Goal: Entertainment & Leisure: Browse casually

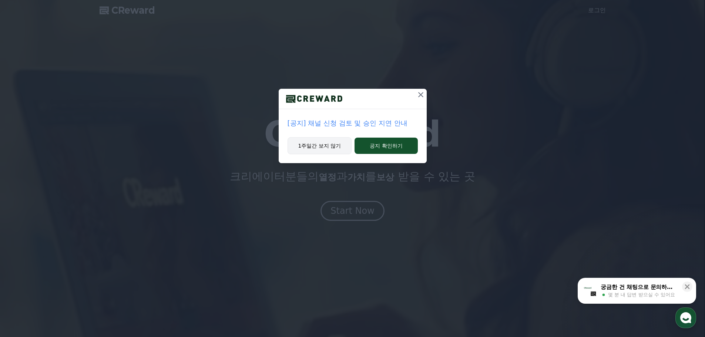
click at [326, 147] on button "1주일간 보지 않기" at bounding box center [320, 145] width 64 height 17
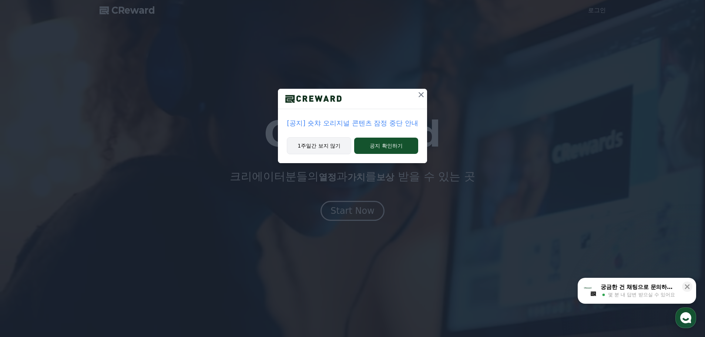
click at [320, 147] on button "1주일간 보지 않기" at bounding box center [319, 145] width 64 height 17
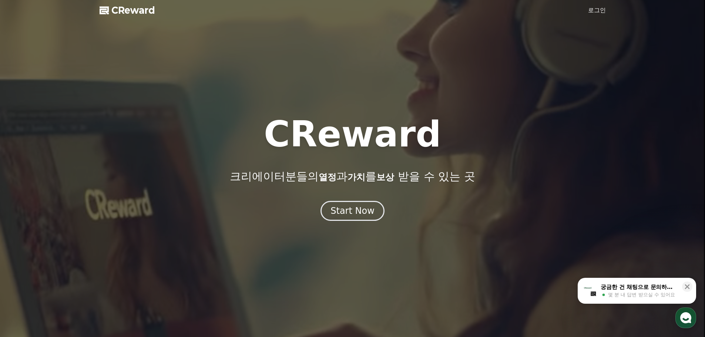
click at [598, 10] on link "로그인" at bounding box center [597, 10] width 18 height 9
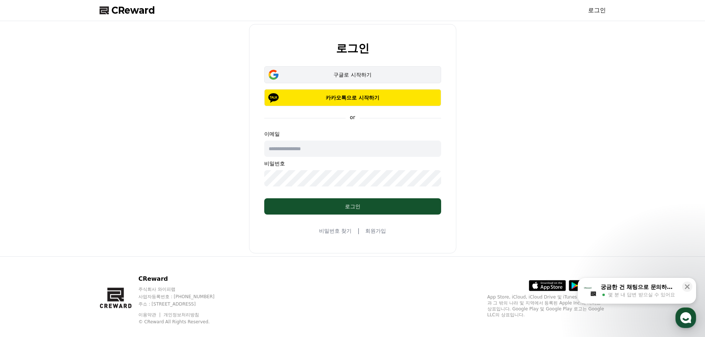
click at [375, 74] on div "구글로 시작하기" at bounding box center [353, 74] width 156 height 7
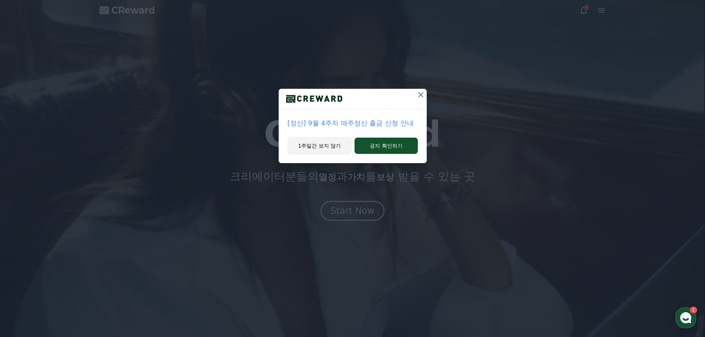
click at [324, 143] on button "1주일간 보지 않기" at bounding box center [320, 145] width 64 height 17
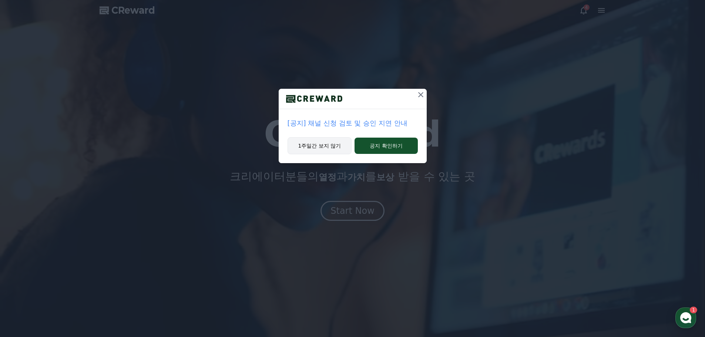
click at [310, 140] on button "1주일간 보지 않기" at bounding box center [320, 145] width 64 height 17
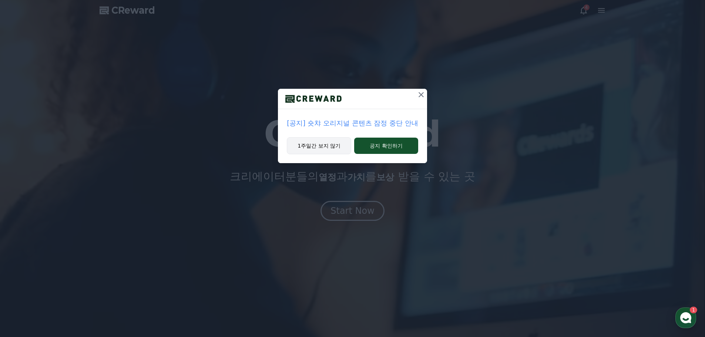
click at [328, 152] on button "1주일간 보지 않기" at bounding box center [319, 145] width 64 height 17
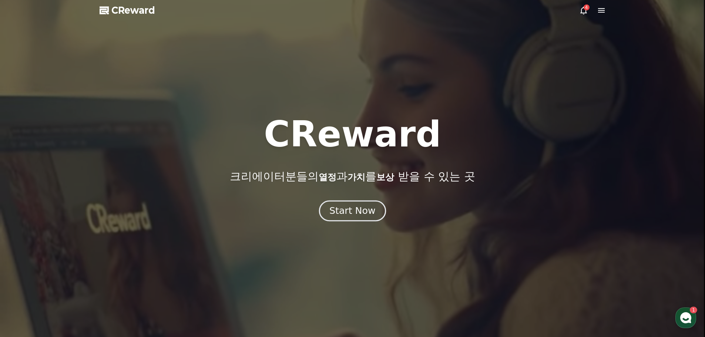
click at [351, 208] on div "Start Now" at bounding box center [353, 211] width 46 height 13
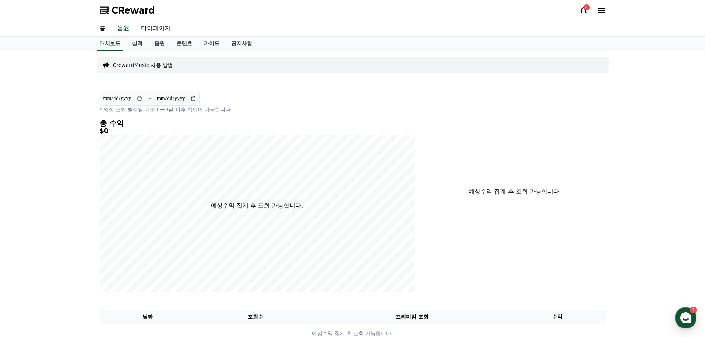
drag, startPoint x: 593, startPoint y: 11, endPoint x: 578, endPoint y: 11, distance: 14.8
click at [593, 11] on div "4" at bounding box center [593, 10] width 27 height 9
click at [578, 11] on div "CReward 4" at bounding box center [353, 10] width 518 height 21
click at [585, 11] on icon at bounding box center [584, 10] width 9 height 9
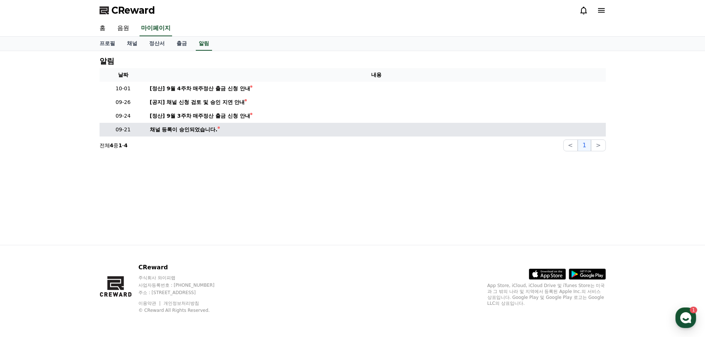
click at [181, 128] on div "채널 등록이 승인되었습니다." at bounding box center [184, 130] width 68 height 8
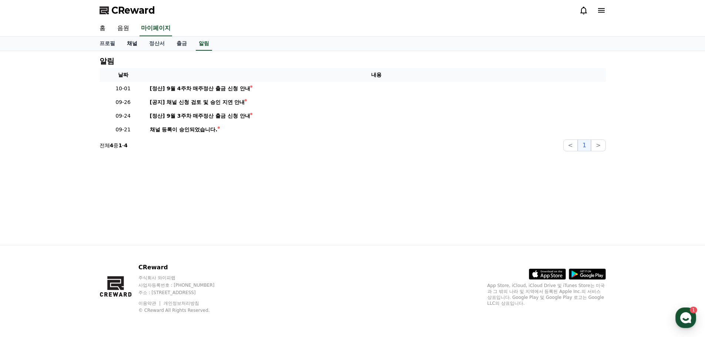
click at [127, 44] on link "채널" at bounding box center [132, 44] width 22 height 14
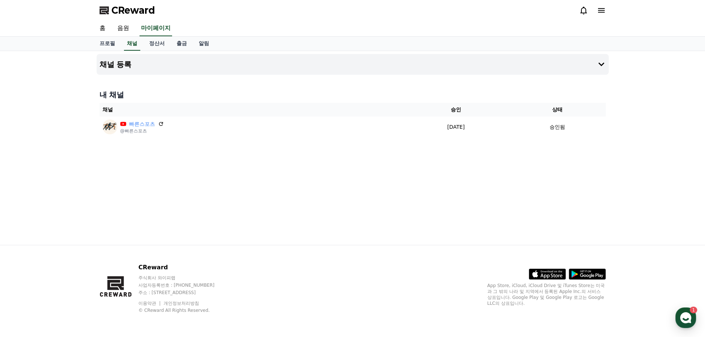
drag, startPoint x: 374, startPoint y: 181, endPoint x: 323, endPoint y: 153, distance: 58.2
click at [370, 180] on div "채널 등록 내 채널 채널 승인 상태 빠른스포츠 @빠른스포츠 2025-09-21 09-21 승인됨" at bounding box center [353, 148] width 518 height 194
click at [108, 46] on link "프로필" at bounding box center [107, 44] width 27 height 14
select select "**********"
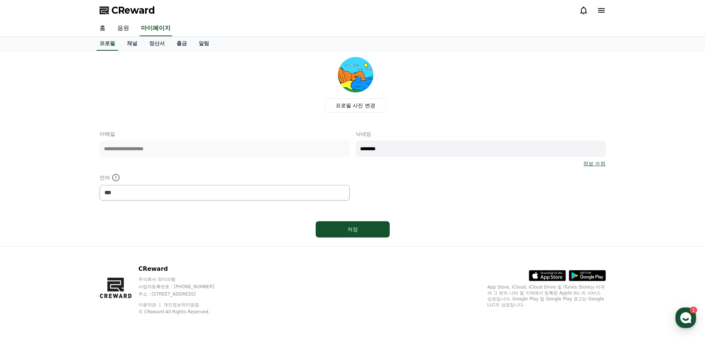
click at [116, 29] on link "음원" at bounding box center [123, 29] width 24 height 16
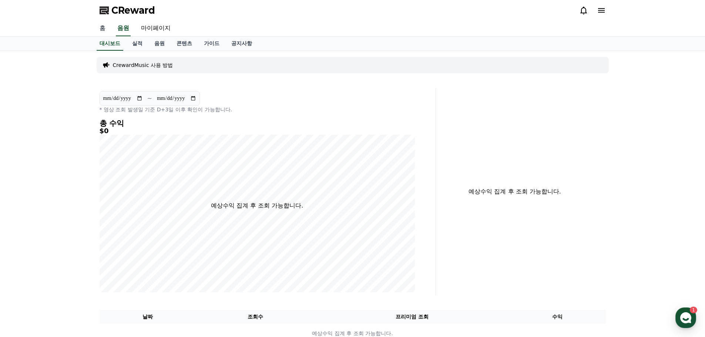
click at [103, 32] on link "홈" at bounding box center [103, 29] width 18 height 16
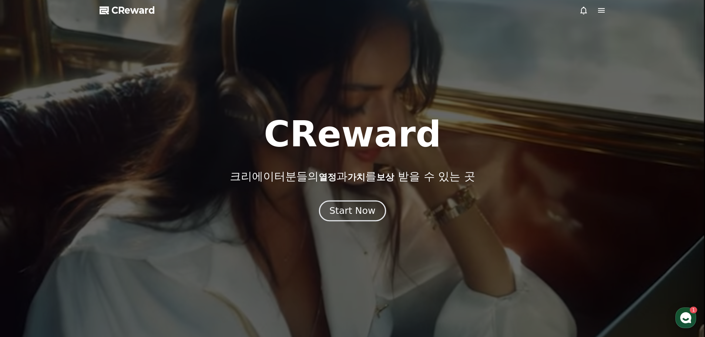
click at [352, 210] on div "Start Now" at bounding box center [353, 211] width 46 height 13
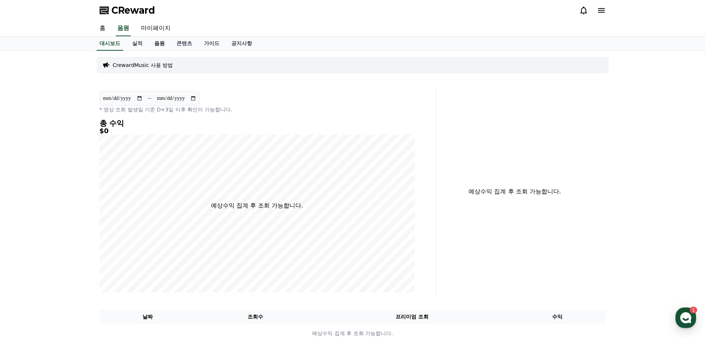
click at [163, 46] on link "음원" at bounding box center [159, 44] width 22 height 14
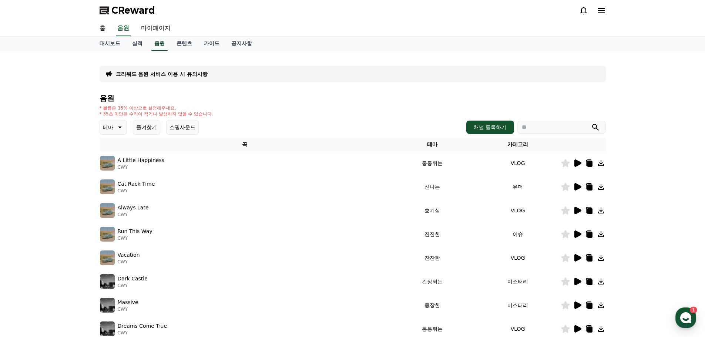
click at [578, 161] on icon at bounding box center [578, 163] width 7 height 7
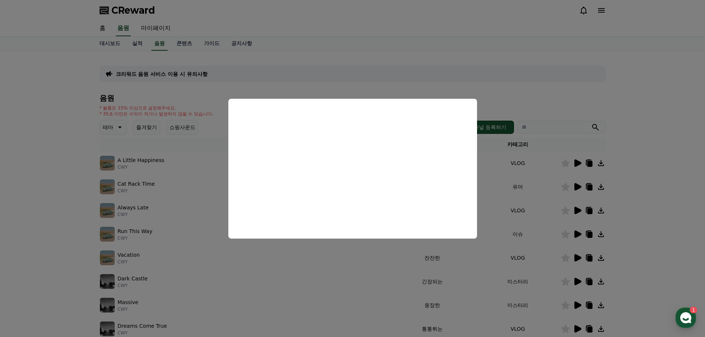
click at [655, 168] on button "close modal" at bounding box center [352, 168] width 705 height 337
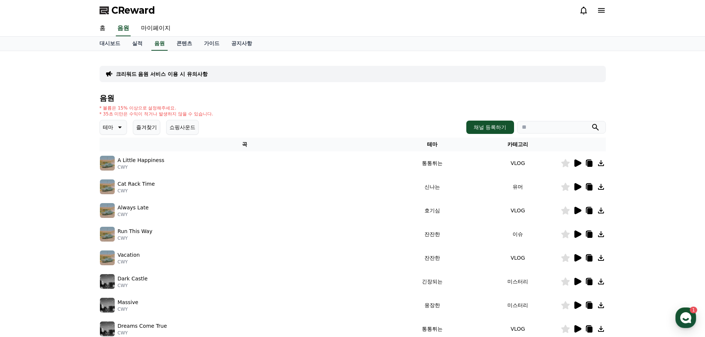
click at [118, 131] on icon at bounding box center [119, 127] width 9 height 9
click at [115, 163] on button "환상적인" at bounding box center [114, 166] width 27 height 16
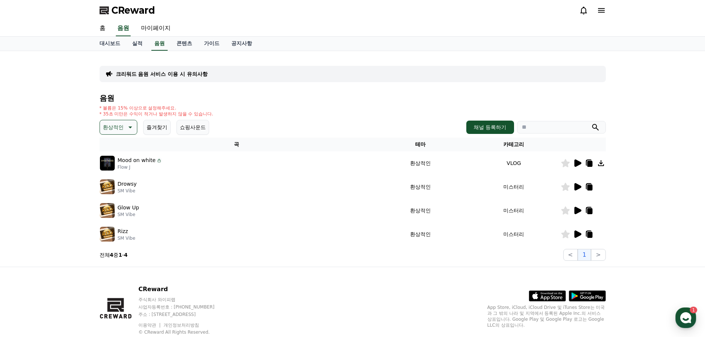
click at [573, 166] on div at bounding box center [583, 163] width 44 height 9
click at [575, 166] on icon at bounding box center [578, 163] width 7 height 7
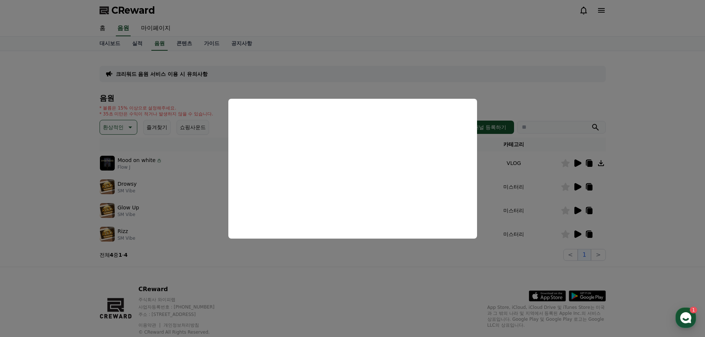
click at [644, 179] on button "close modal" at bounding box center [352, 168] width 705 height 337
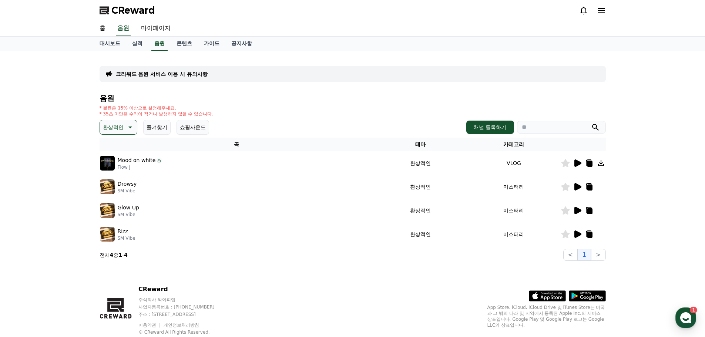
click at [128, 121] on button "환상적인" at bounding box center [119, 127] width 38 height 15
click at [117, 161] on div "전체 환상적인 호기심 어두운 밝은 통통튀는 신나는 반전 웅장한 드라마틱 즐거움 분위기있는 EDM 그루브 슬픈 잔잔한 귀여운 감동적인 긴장되는 …" at bounding box center [119, 256] width 36 height 382
click at [110, 171] on button "반전" at bounding box center [109, 171] width 16 height 16
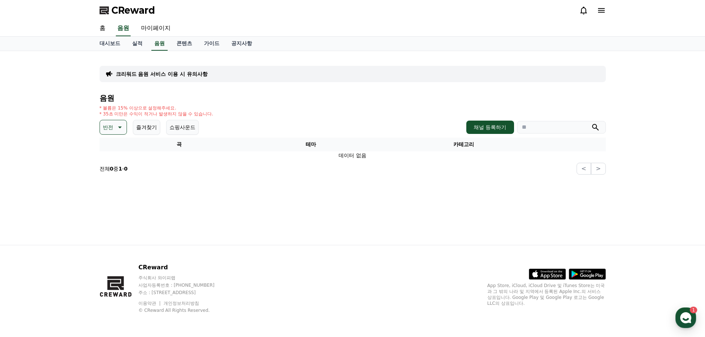
click at [104, 135] on div "음원 * 볼륨은 15% 이상으로 설정해주세요. * 35초 미만은 수익이 적거나 발생하지 않을 수 있습니다. 반전 즐겨찾기 쇼핑사운드 채널 등록…" at bounding box center [353, 134] width 507 height 81
click at [112, 128] on p "반전" at bounding box center [108, 127] width 10 height 10
click at [113, 173] on button "드라마틱" at bounding box center [114, 172] width 27 height 16
click at [123, 131] on p "드라마틱" at bounding box center [113, 127] width 21 height 10
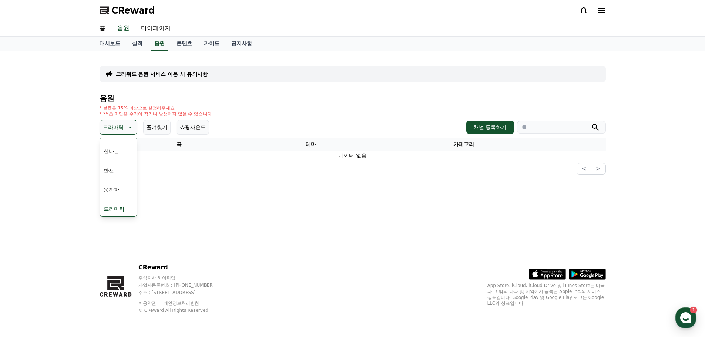
scroll to position [148, 0]
click at [110, 154] on button "웅장한" at bounding box center [111, 153] width 21 height 16
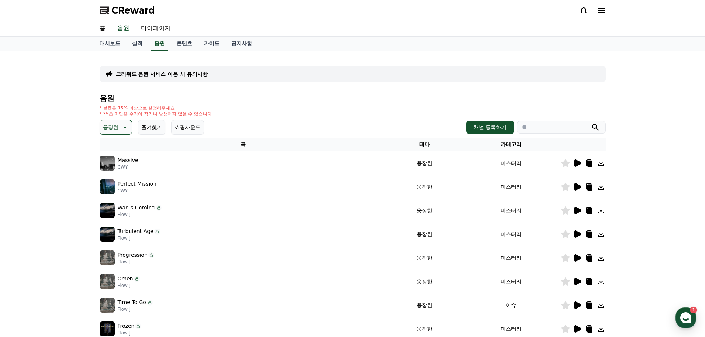
click at [578, 167] on icon at bounding box center [577, 163] width 9 height 9
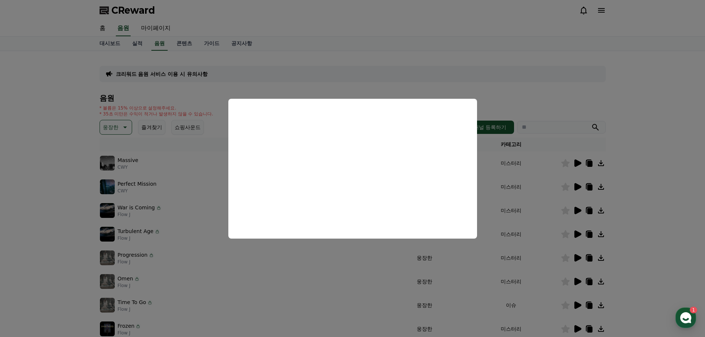
click at [655, 188] on button "close modal" at bounding box center [352, 168] width 705 height 337
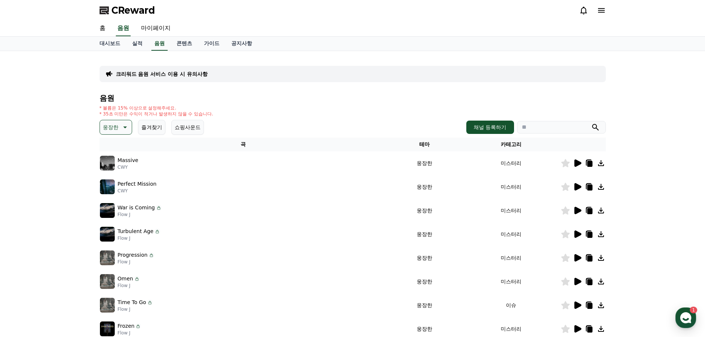
click at [578, 190] on icon at bounding box center [577, 187] width 9 height 9
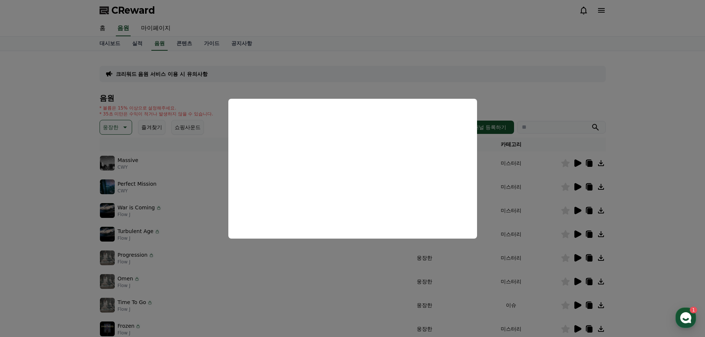
click at [640, 177] on button "close modal" at bounding box center [352, 168] width 705 height 337
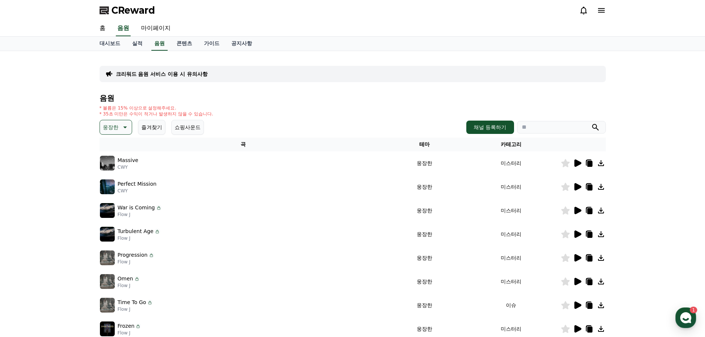
click at [581, 207] on icon at bounding box center [577, 210] width 9 height 9
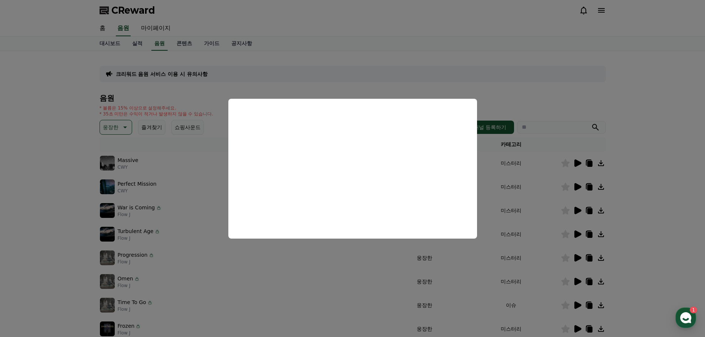
click at [576, 231] on button "close modal" at bounding box center [352, 168] width 705 height 337
click at [575, 233] on icon at bounding box center [578, 234] width 7 height 7
click at [553, 259] on button "close modal" at bounding box center [352, 168] width 705 height 337
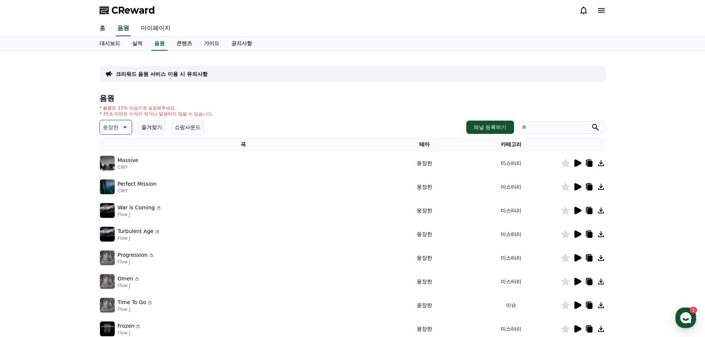
click at [574, 258] on icon at bounding box center [577, 258] width 9 height 9
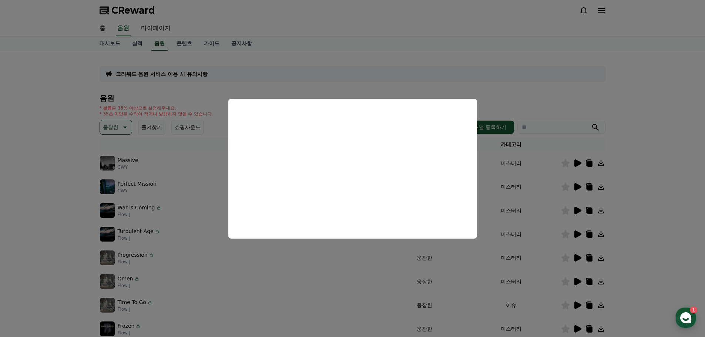
click at [546, 283] on button "close modal" at bounding box center [352, 168] width 705 height 337
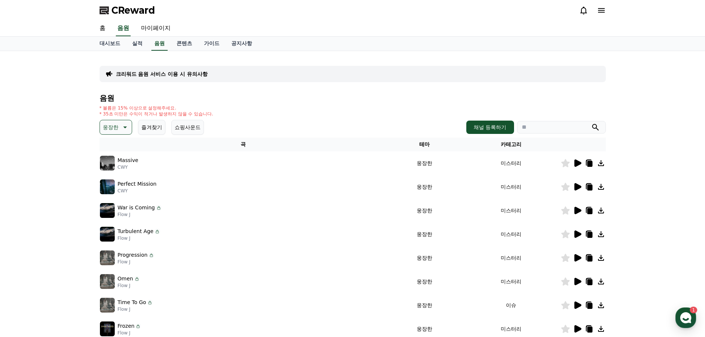
click at [579, 283] on icon at bounding box center [578, 281] width 7 height 7
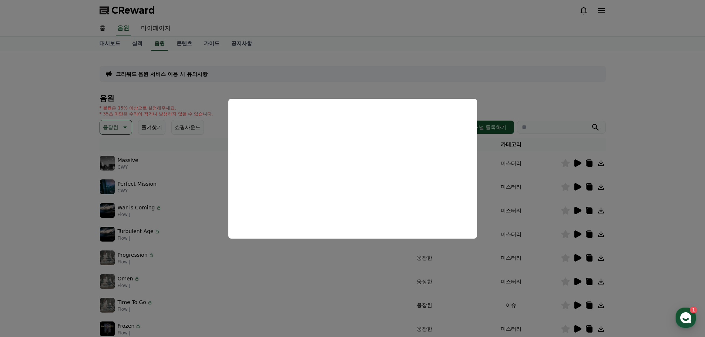
click at [554, 306] on button "close modal" at bounding box center [352, 168] width 705 height 337
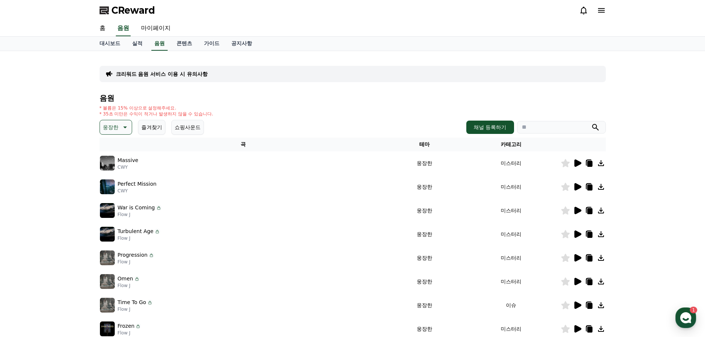
click at [579, 305] on icon at bounding box center [578, 305] width 7 height 7
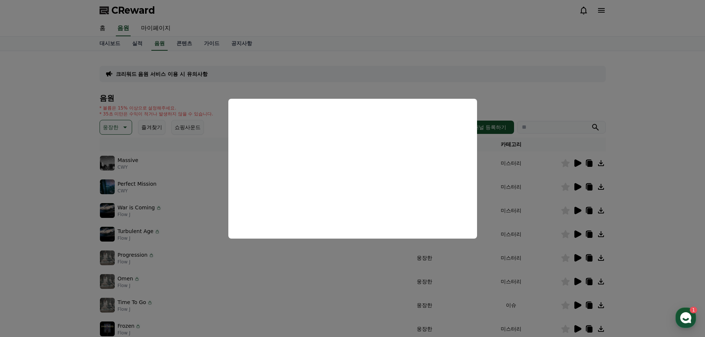
click at [628, 296] on button "close modal" at bounding box center [352, 168] width 705 height 337
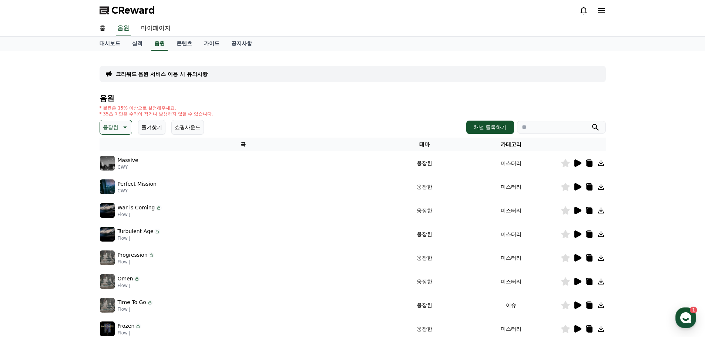
click at [117, 119] on div "음원 * 볼륨은 15% 이상으로 설정해주세요. * 35초 미만은 수익이 적거나 발생하지 않을 수 있습니다. 웅장한 즐겨찾기 쇼핑사운드 채널 등…" at bounding box center [353, 225] width 507 height 262
click at [117, 122] on p "웅장한" at bounding box center [111, 127] width 16 height 10
click at [116, 171] on button "환상적인" at bounding box center [114, 166] width 27 height 16
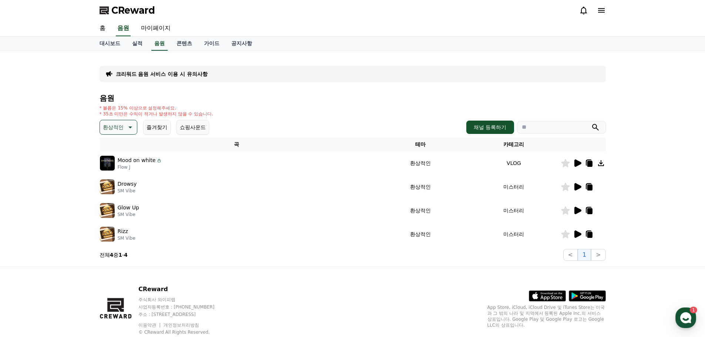
click at [577, 190] on icon at bounding box center [578, 186] width 7 height 7
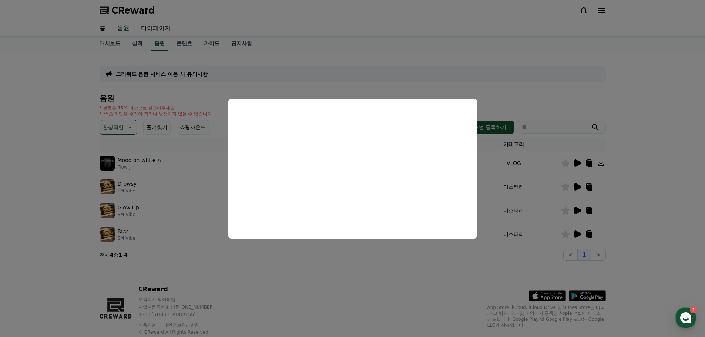
click at [660, 196] on button "close modal" at bounding box center [352, 168] width 705 height 337
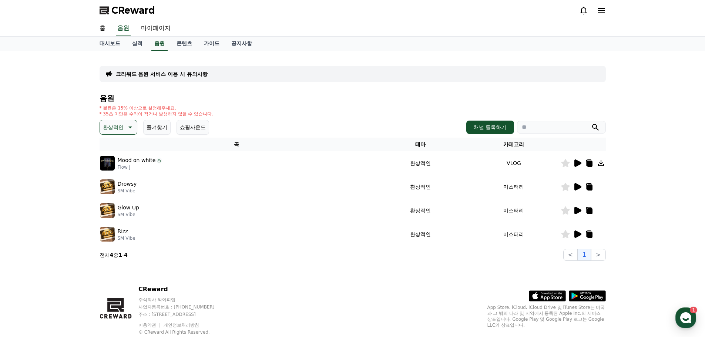
click at [113, 127] on p "환상적인" at bounding box center [113, 127] width 21 height 10
click at [112, 152] on button "밝은" at bounding box center [109, 150] width 16 height 16
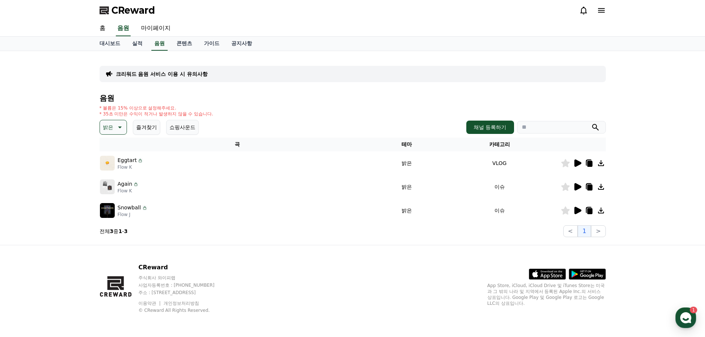
click at [580, 163] on icon at bounding box center [578, 163] width 7 height 7
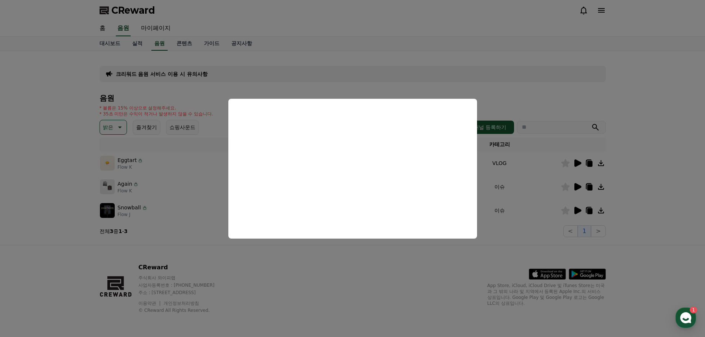
click at [535, 242] on button "close modal" at bounding box center [352, 168] width 705 height 337
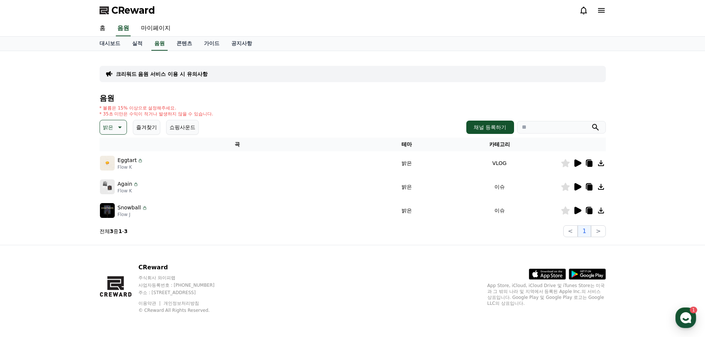
click at [580, 183] on icon at bounding box center [577, 187] width 9 height 9
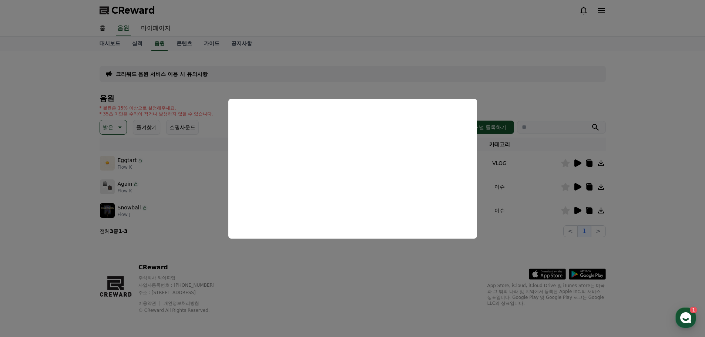
click at [538, 236] on button "close modal" at bounding box center [352, 168] width 705 height 337
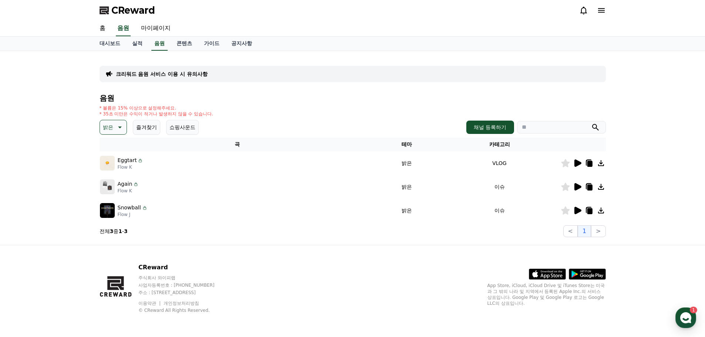
click at [580, 211] on icon at bounding box center [578, 210] width 7 height 7
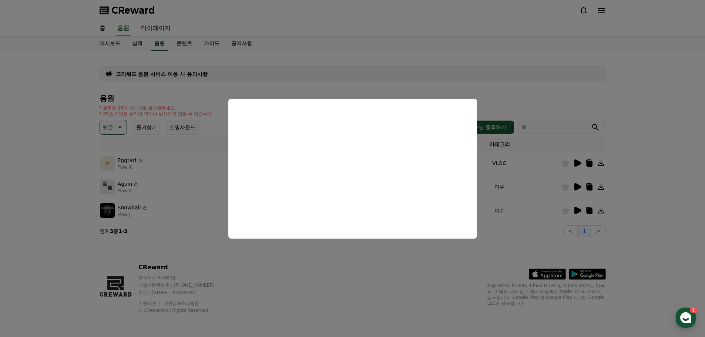
click at [332, 255] on button "close modal" at bounding box center [352, 168] width 705 height 337
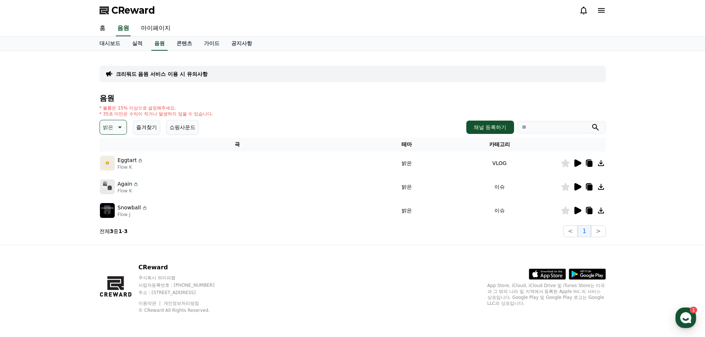
click at [120, 128] on icon at bounding box center [120, 128] width 4 height 2
click at [116, 168] on button "통통튀는" at bounding box center [114, 169] width 27 height 16
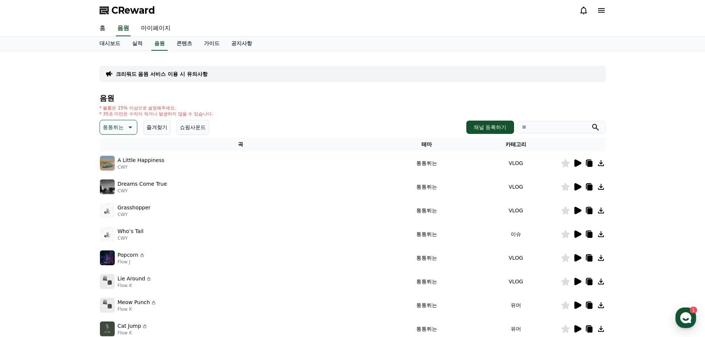
click at [582, 161] on div at bounding box center [583, 163] width 44 height 9
click at [579, 162] on icon at bounding box center [578, 163] width 7 height 7
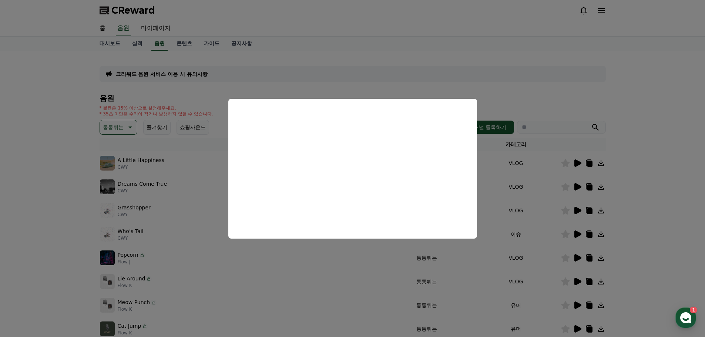
click at [513, 198] on button "close modal" at bounding box center [352, 168] width 705 height 337
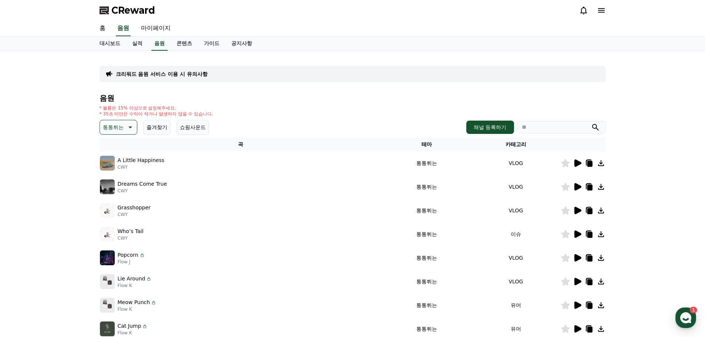
click at [578, 190] on icon at bounding box center [577, 187] width 9 height 9
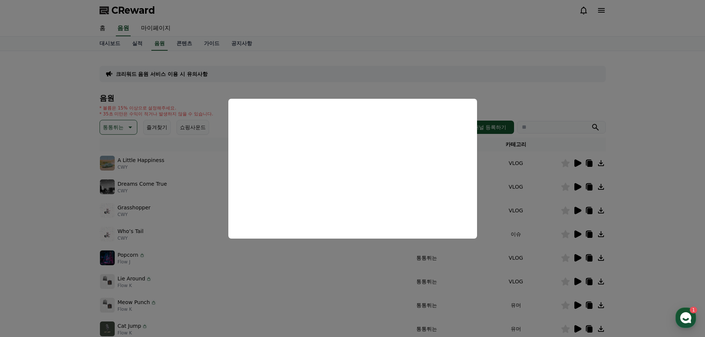
click at [541, 236] on button "close modal" at bounding box center [352, 168] width 705 height 337
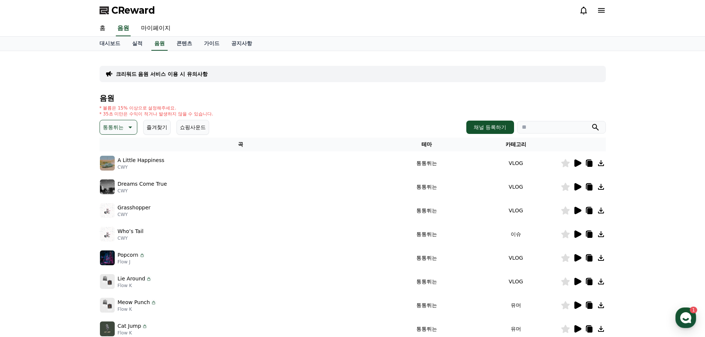
click at [576, 234] on icon at bounding box center [578, 234] width 7 height 7
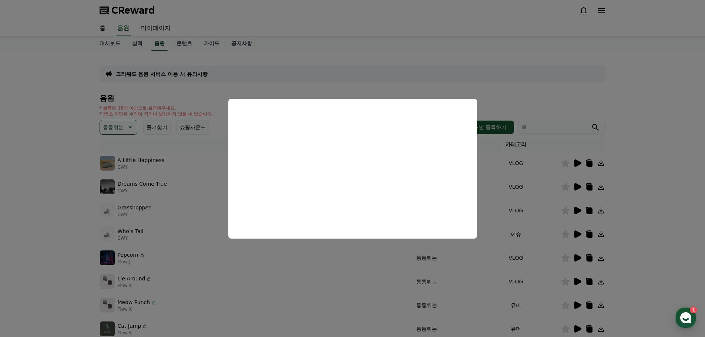
click at [534, 260] on button "close modal" at bounding box center [352, 168] width 705 height 337
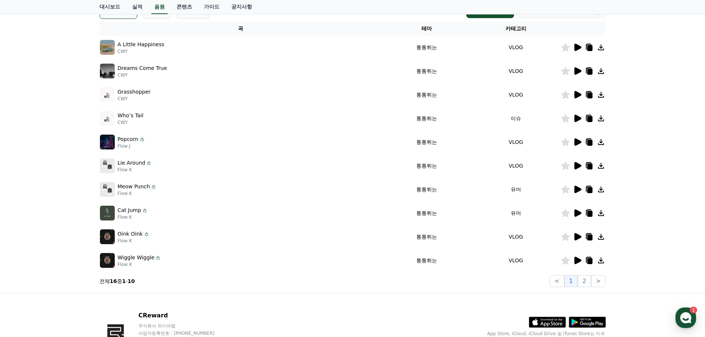
scroll to position [74, 0]
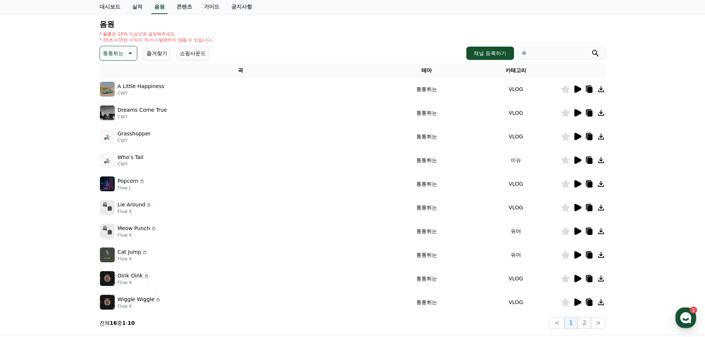
click at [125, 58] on button "통통튀는" at bounding box center [119, 53] width 38 height 15
click at [114, 95] on button "드라마틱" at bounding box center [114, 98] width 27 height 16
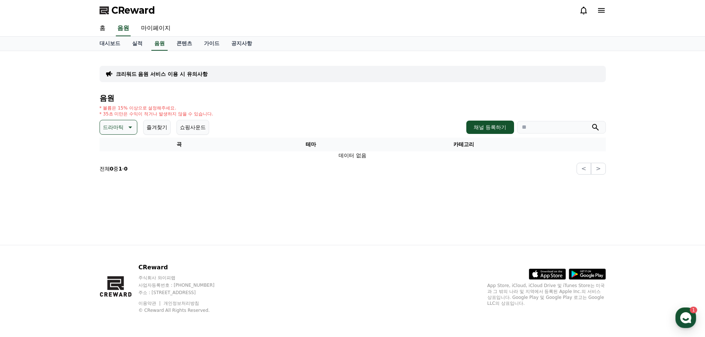
click at [128, 123] on icon at bounding box center [129, 127] width 9 height 9
click at [109, 190] on button "즐거움" at bounding box center [111, 191] width 21 height 16
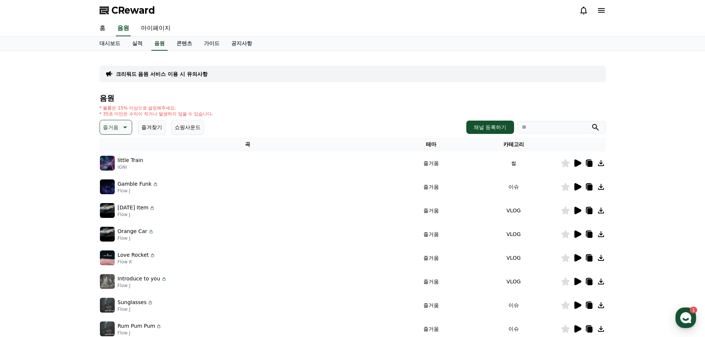
click at [577, 165] on icon at bounding box center [578, 163] width 7 height 7
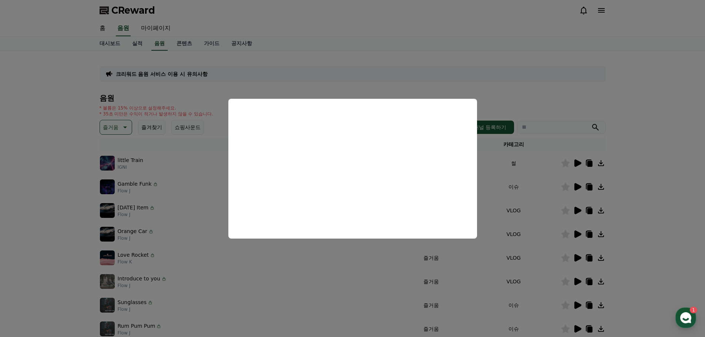
click at [534, 197] on button "close modal" at bounding box center [352, 168] width 705 height 337
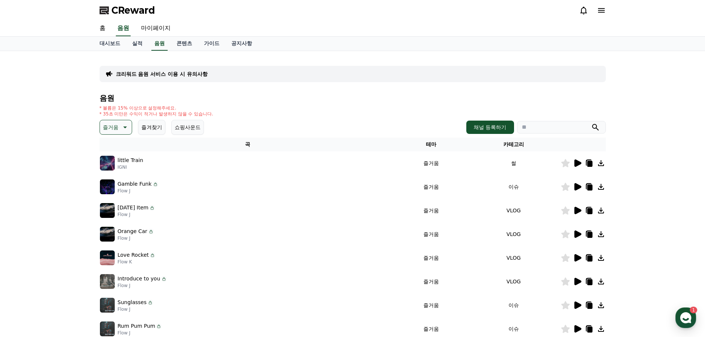
click at [581, 186] on icon at bounding box center [578, 186] width 7 height 7
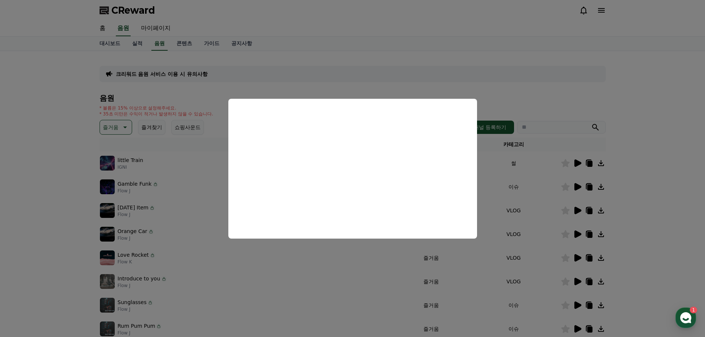
click at [536, 238] on button "close modal" at bounding box center [352, 168] width 705 height 337
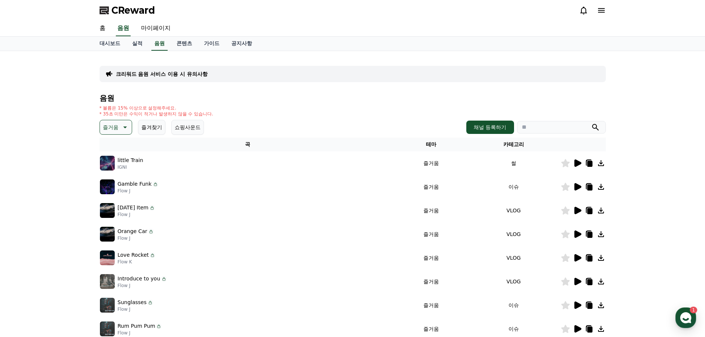
click at [126, 127] on icon at bounding box center [125, 128] width 4 height 2
click at [106, 191] on button "EDM" at bounding box center [110, 193] width 18 height 16
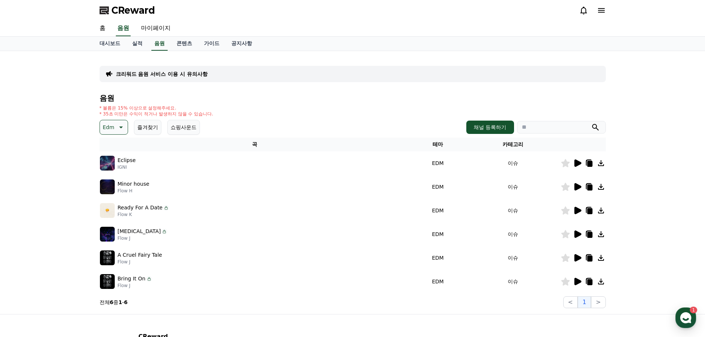
click at [580, 166] on icon at bounding box center [577, 163] width 9 height 9
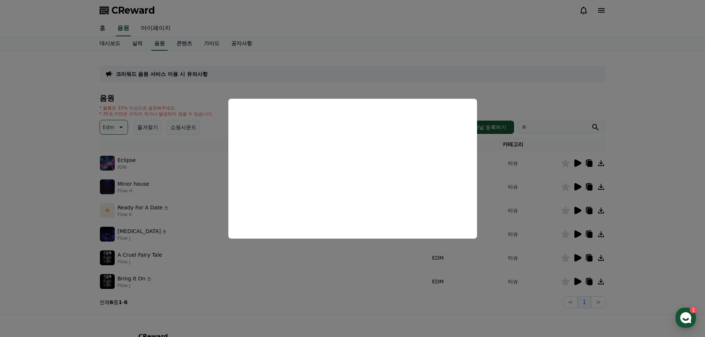
click at [550, 206] on button "close modal" at bounding box center [352, 168] width 705 height 337
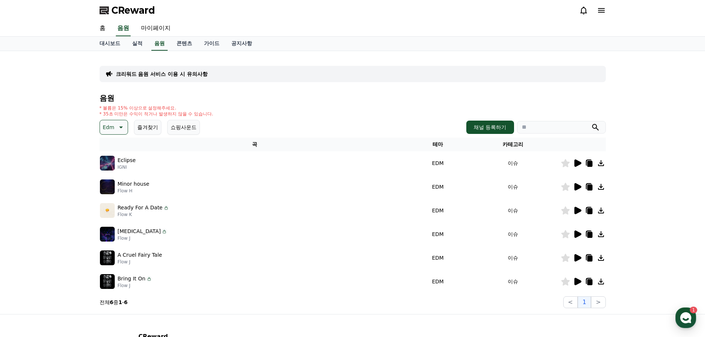
click at [579, 187] on icon at bounding box center [578, 186] width 7 height 7
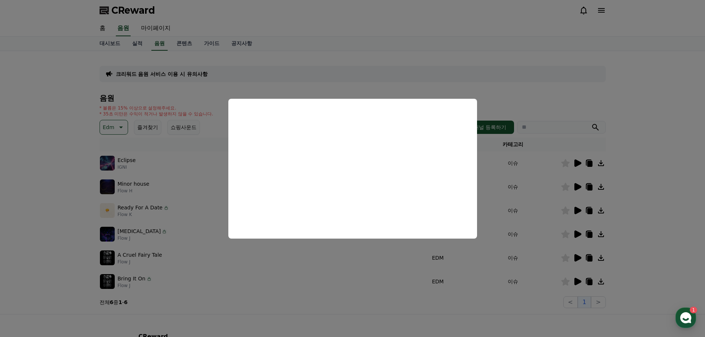
click at [534, 206] on button "close modal" at bounding box center [352, 168] width 705 height 337
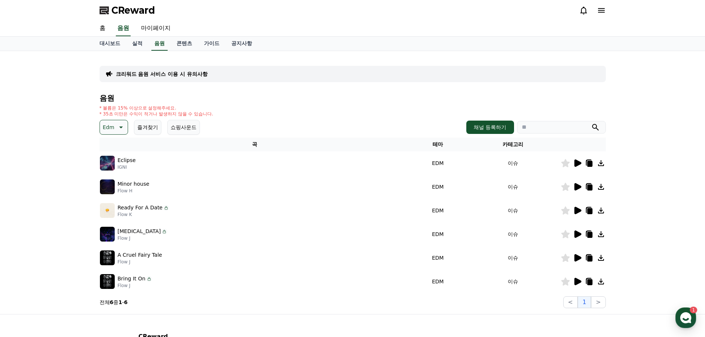
click at [579, 190] on icon at bounding box center [577, 187] width 9 height 9
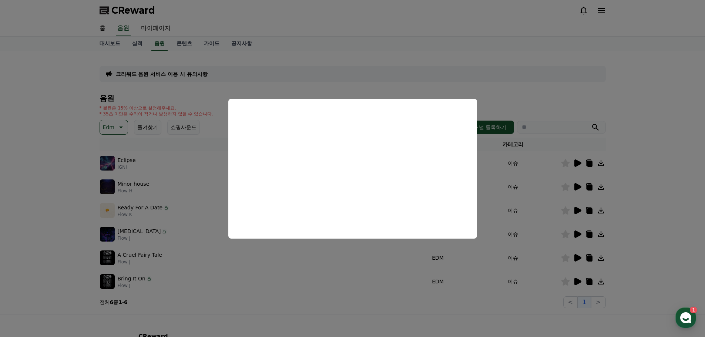
click at [579, 190] on button "close modal" at bounding box center [352, 168] width 705 height 337
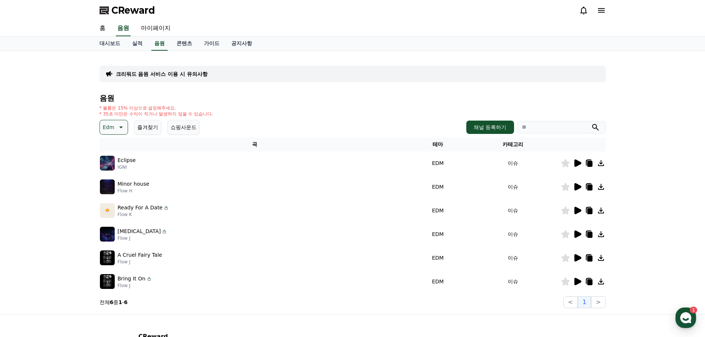
click at [537, 189] on td "이슈" at bounding box center [513, 187] width 95 height 24
click at [564, 188] on icon at bounding box center [565, 187] width 9 height 8
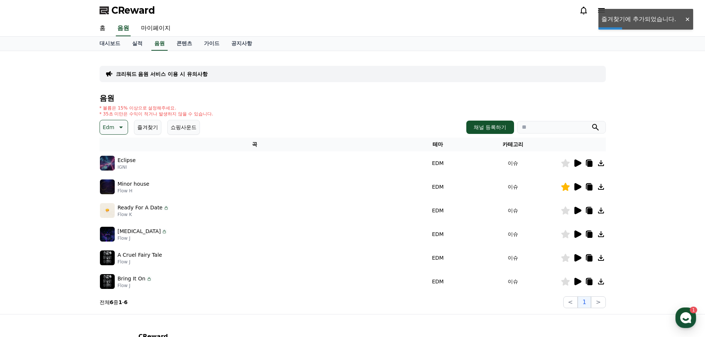
click at [580, 211] on icon at bounding box center [578, 210] width 7 height 7
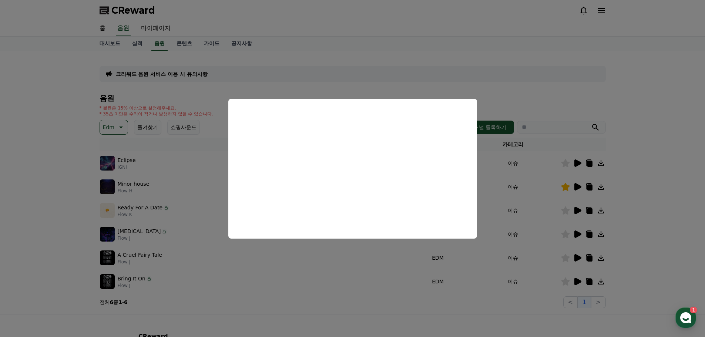
click at [550, 223] on button "close modal" at bounding box center [352, 168] width 705 height 337
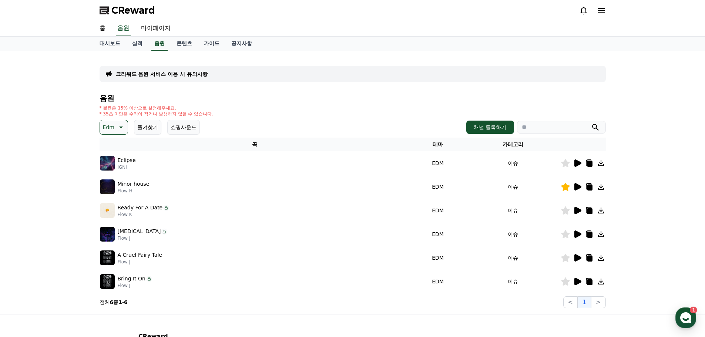
click at [579, 234] on icon at bounding box center [578, 234] width 7 height 7
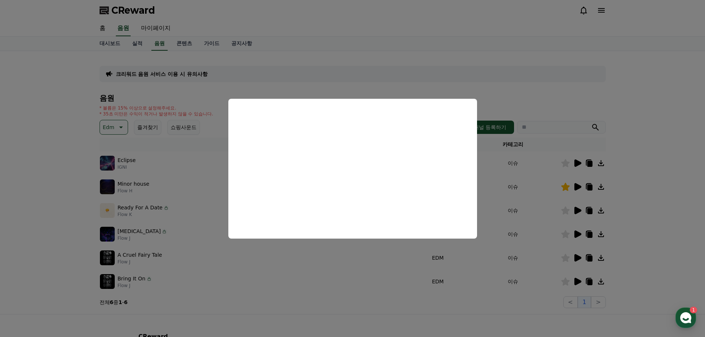
click at [548, 251] on button "close modal" at bounding box center [352, 168] width 705 height 337
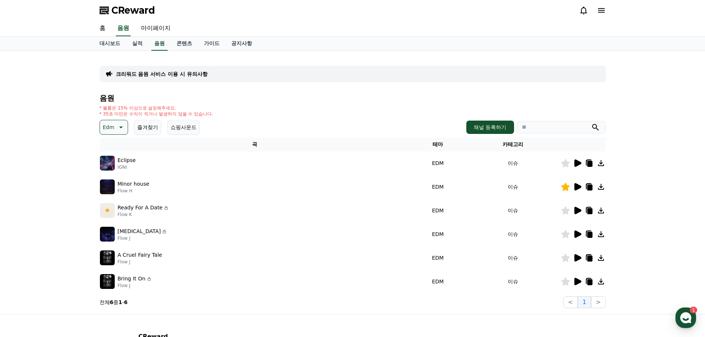
click at [580, 256] on icon at bounding box center [577, 258] width 9 height 9
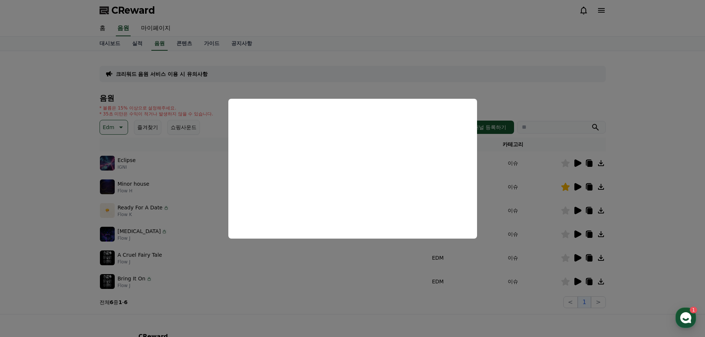
click at [551, 253] on button "close modal" at bounding box center [352, 168] width 705 height 337
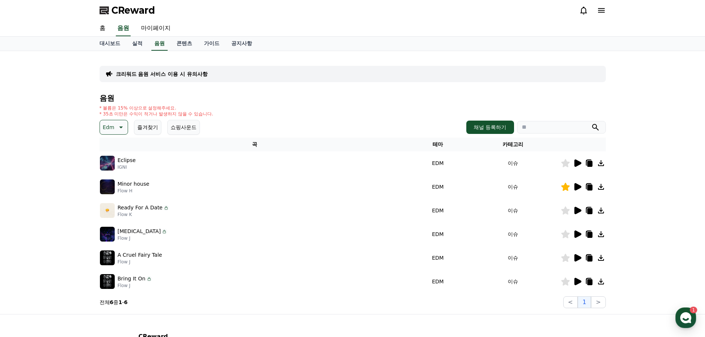
click at [563, 237] on icon at bounding box center [565, 234] width 9 height 8
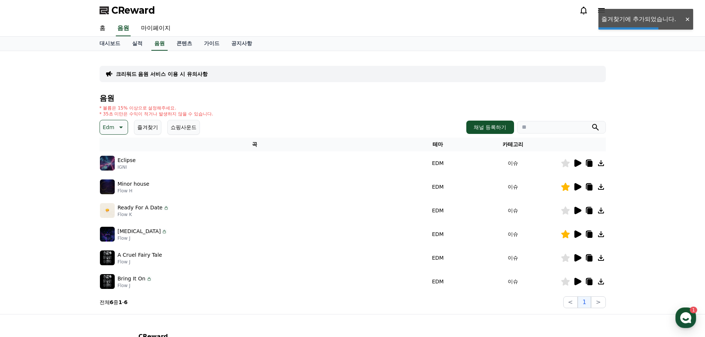
click at [580, 282] on icon at bounding box center [578, 281] width 7 height 7
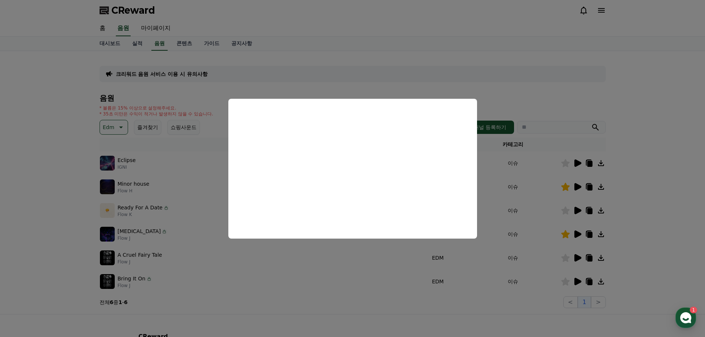
click at [322, 278] on button "close modal" at bounding box center [352, 168] width 705 height 337
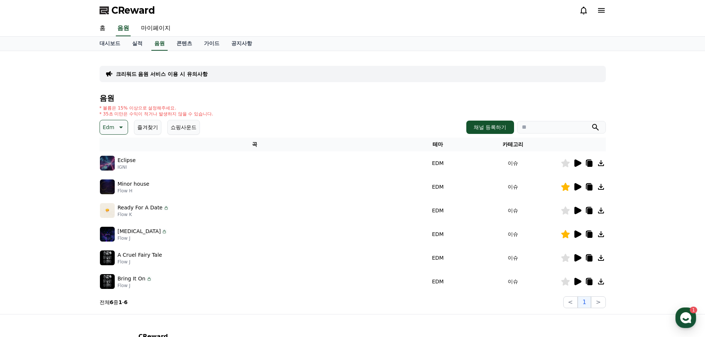
click at [121, 125] on icon at bounding box center [120, 127] width 9 height 9
click at [113, 187] on button "긴장되는" at bounding box center [114, 188] width 27 height 16
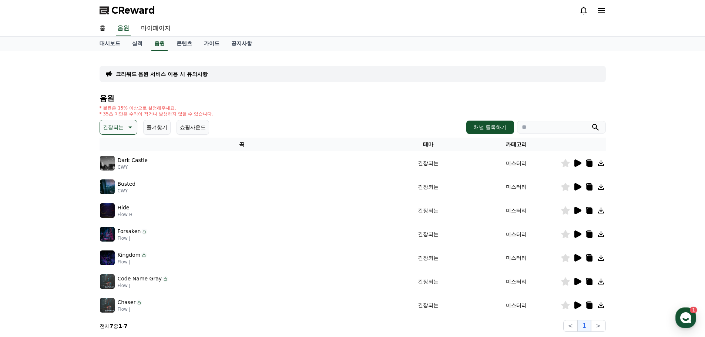
click at [576, 163] on icon at bounding box center [578, 163] width 7 height 7
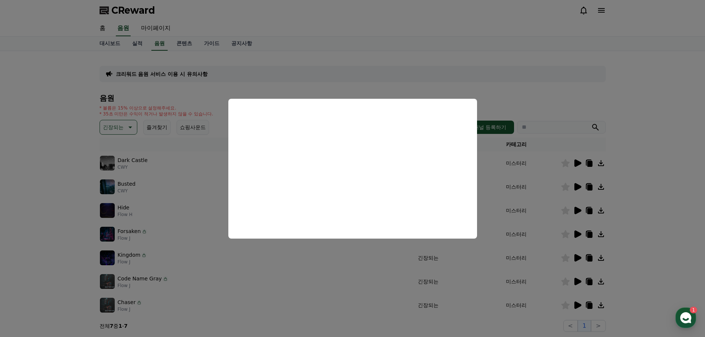
click at [472, 264] on button "close modal" at bounding box center [352, 168] width 705 height 337
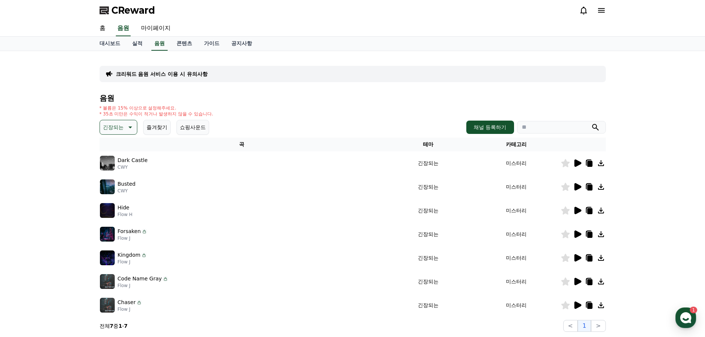
click at [122, 133] on button "긴장되는" at bounding box center [119, 127] width 38 height 15
click at [110, 204] on button "코믹한" at bounding box center [111, 208] width 21 height 16
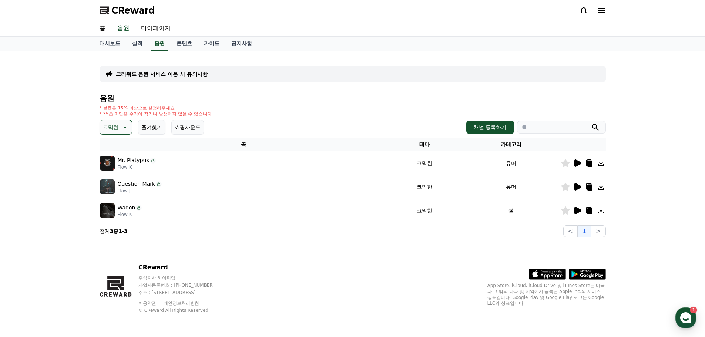
click at [577, 164] on icon at bounding box center [578, 163] width 7 height 7
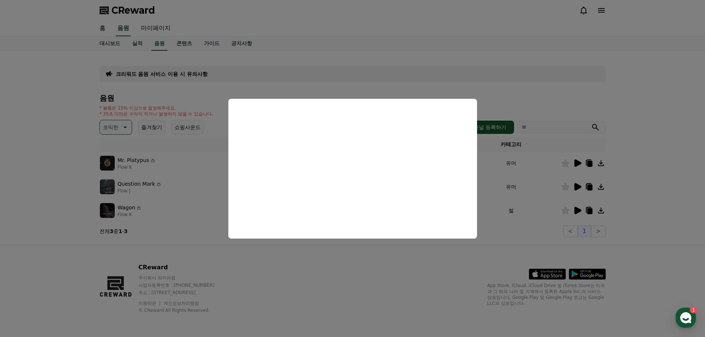
click at [534, 196] on button "close modal" at bounding box center [352, 168] width 705 height 337
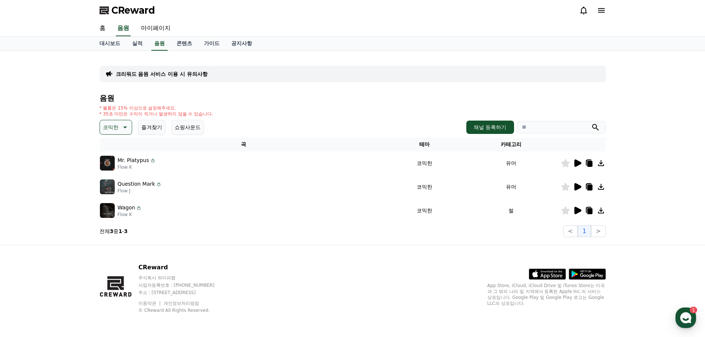
click at [580, 188] on icon at bounding box center [578, 186] width 7 height 7
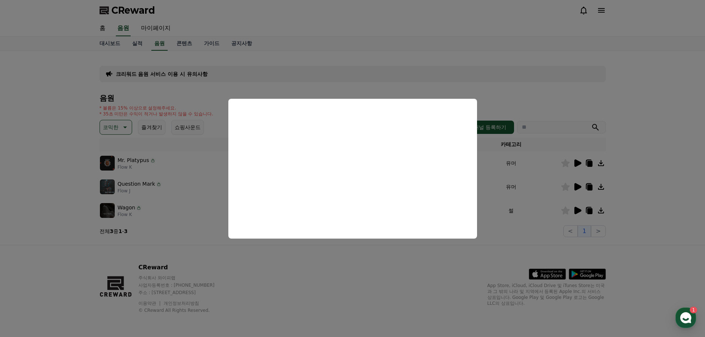
click at [543, 207] on button "close modal" at bounding box center [352, 168] width 705 height 337
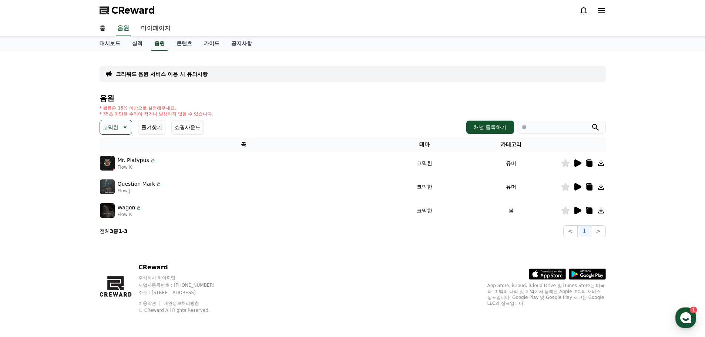
click at [567, 186] on icon at bounding box center [565, 187] width 9 height 8
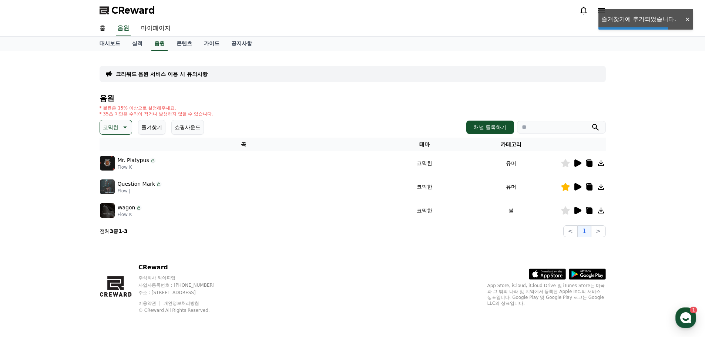
click at [578, 212] on icon at bounding box center [578, 210] width 7 height 7
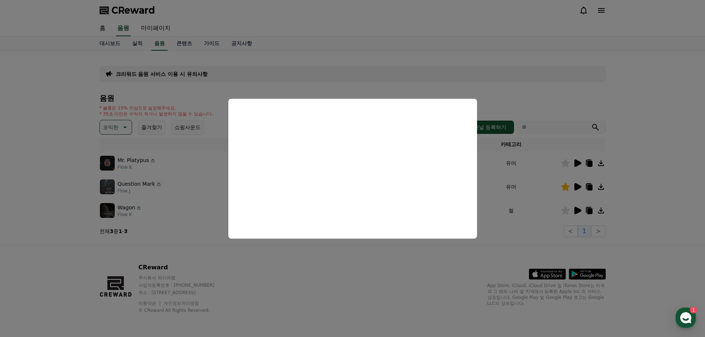
click at [518, 227] on button "close modal" at bounding box center [352, 168] width 705 height 337
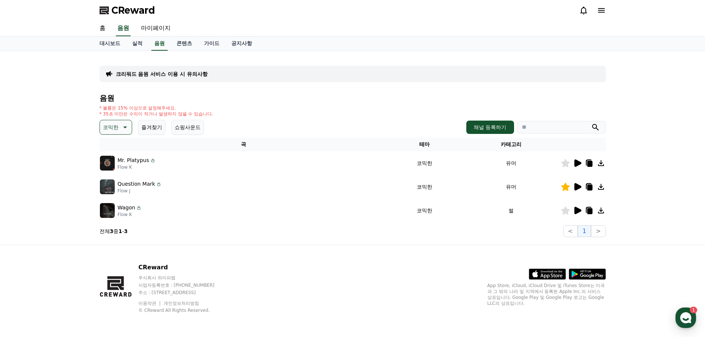
click at [565, 211] on icon at bounding box center [565, 211] width 9 height 8
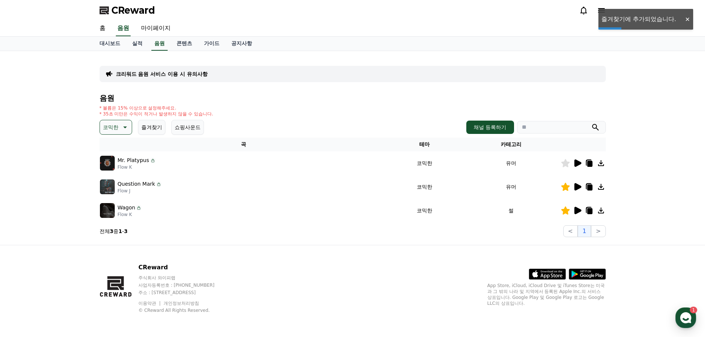
click at [152, 127] on button "즐겨찾기" at bounding box center [151, 127] width 27 height 15
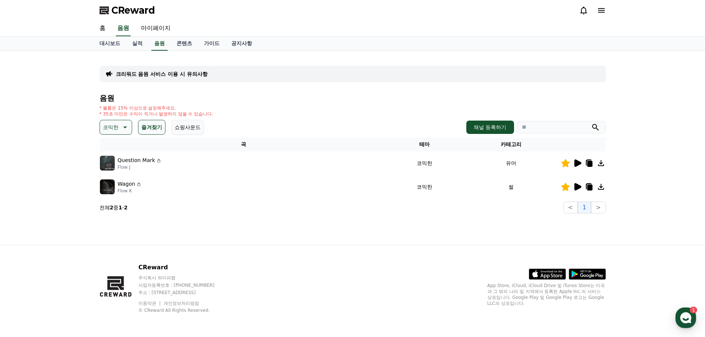
click at [175, 128] on button "쇼핑사운드" at bounding box center [187, 127] width 33 height 15
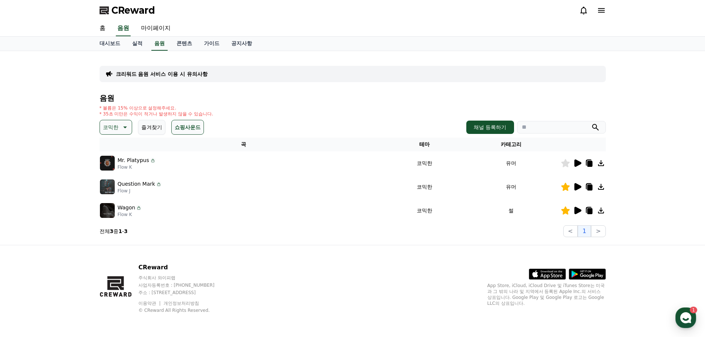
click at [146, 124] on button "즐겨찾기" at bounding box center [151, 127] width 27 height 15
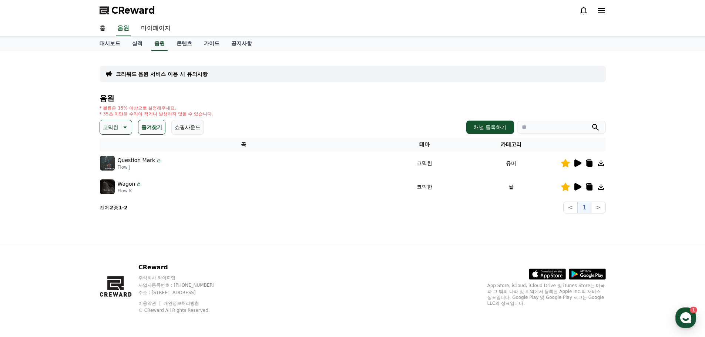
click at [146, 124] on button "즐겨찾기" at bounding box center [151, 127] width 27 height 15
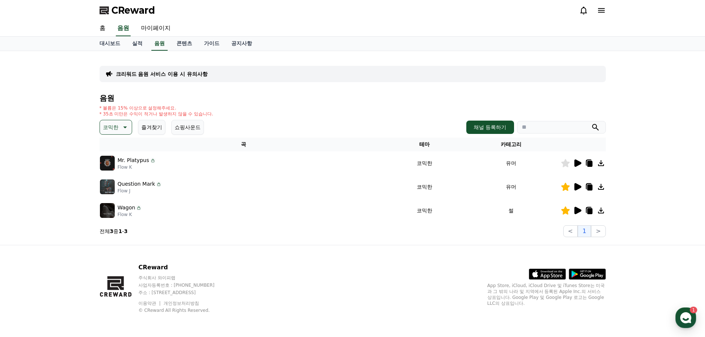
click at [146, 124] on button "즐겨찾기" at bounding box center [151, 127] width 27 height 15
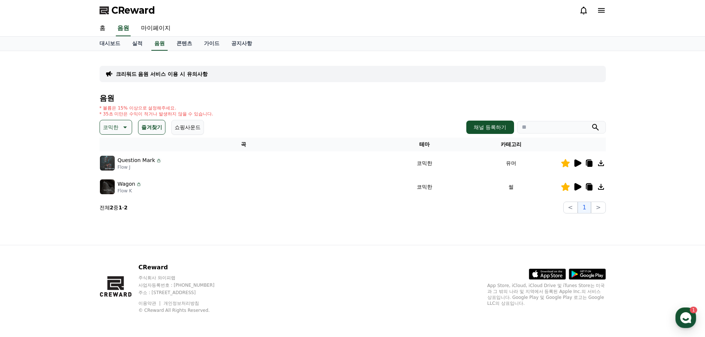
click at [115, 124] on p "코믹한" at bounding box center [111, 127] width 16 height 10
click at [114, 146] on button "전체" at bounding box center [109, 147] width 16 height 16
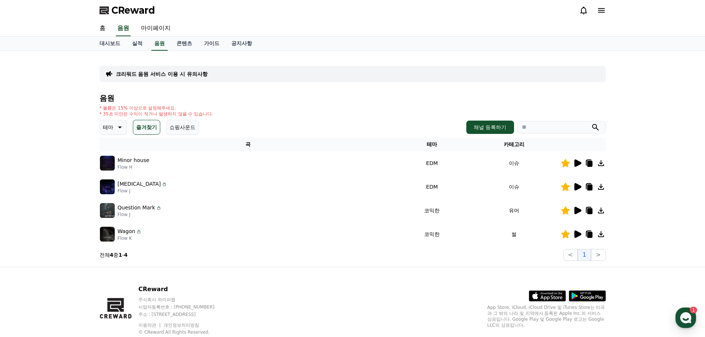
click at [144, 133] on button "즐겨찾기" at bounding box center [146, 127] width 27 height 15
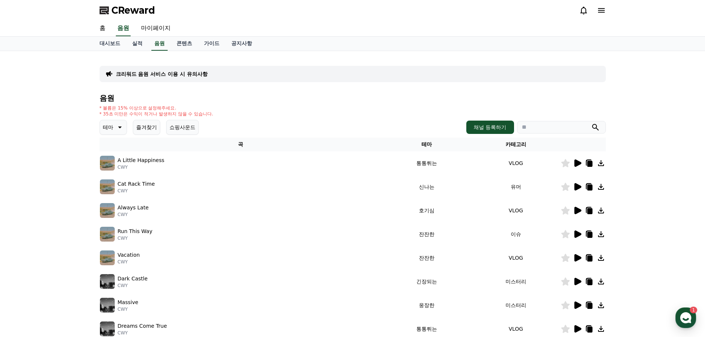
click at [135, 125] on button "즐겨찾기" at bounding box center [146, 127] width 27 height 15
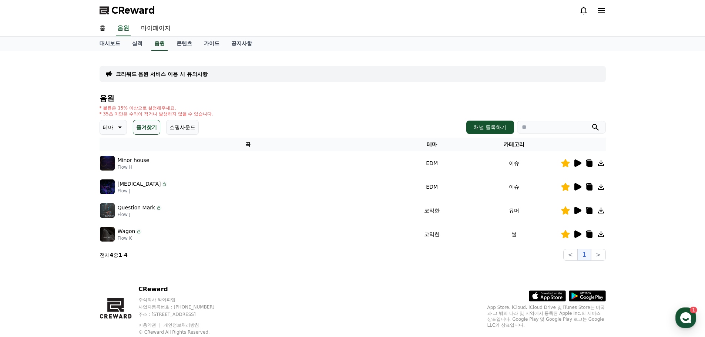
click at [577, 164] on icon at bounding box center [578, 163] width 7 height 7
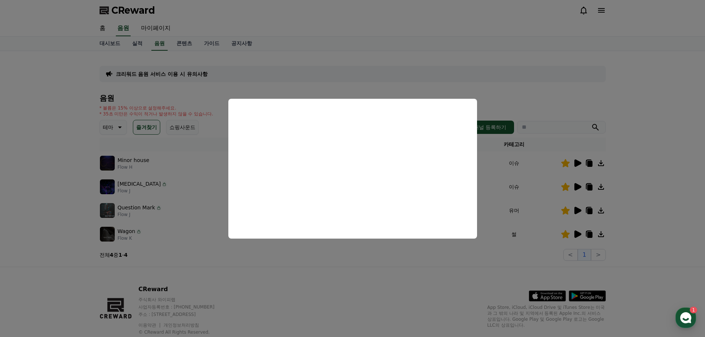
click at [658, 178] on button "close modal" at bounding box center [352, 168] width 705 height 337
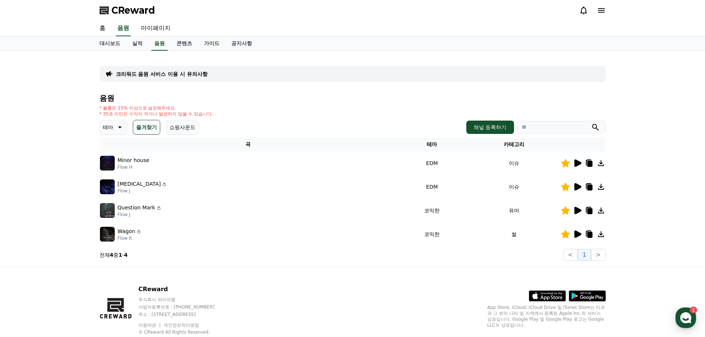
click at [588, 161] on icon at bounding box center [589, 164] width 5 height 6
